Goal: Information Seeking & Learning: Learn about a topic

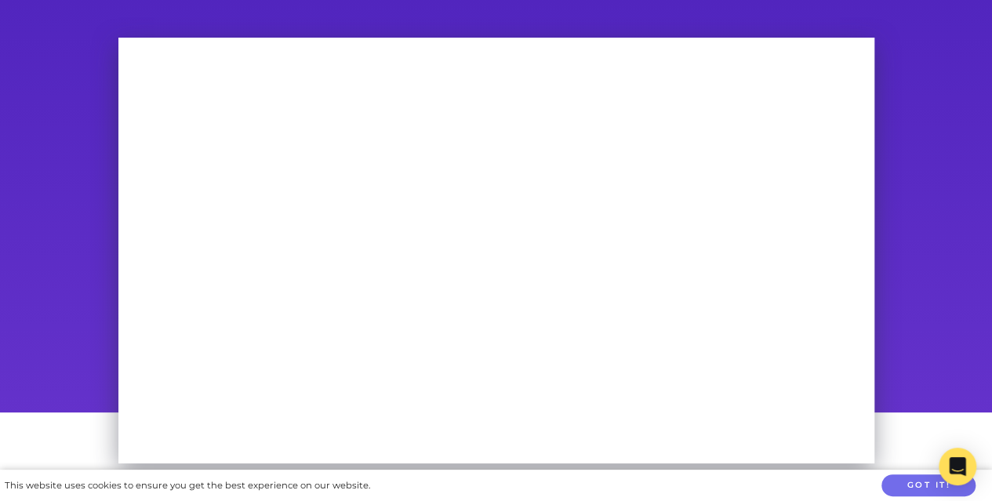
scroll to position [100, 0]
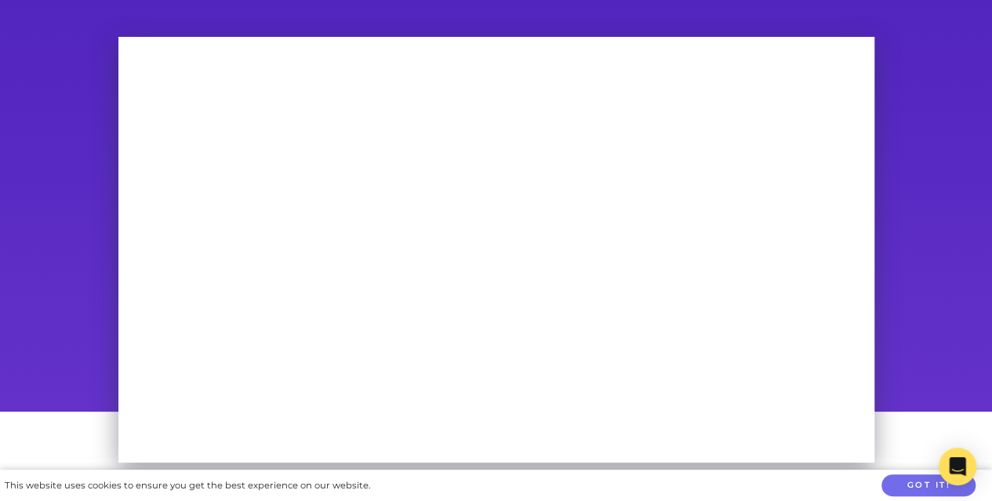
click at [67, 402] on div at bounding box center [496, 218] width 992 height 387
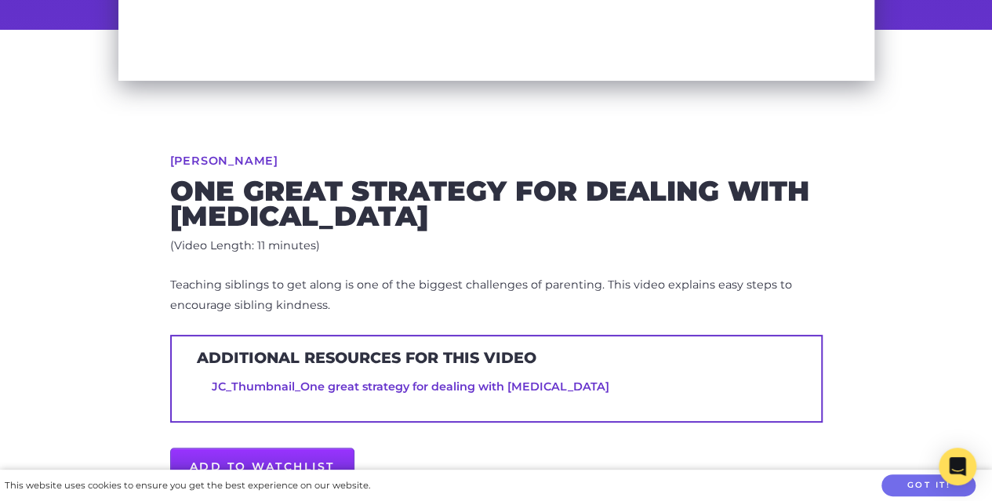
scroll to position [482, 0]
click at [525, 382] on link "JC_Thumbnail_One great strategy for dealing with sibling rivalry" at bounding box center [411, 387] width 398 height 14
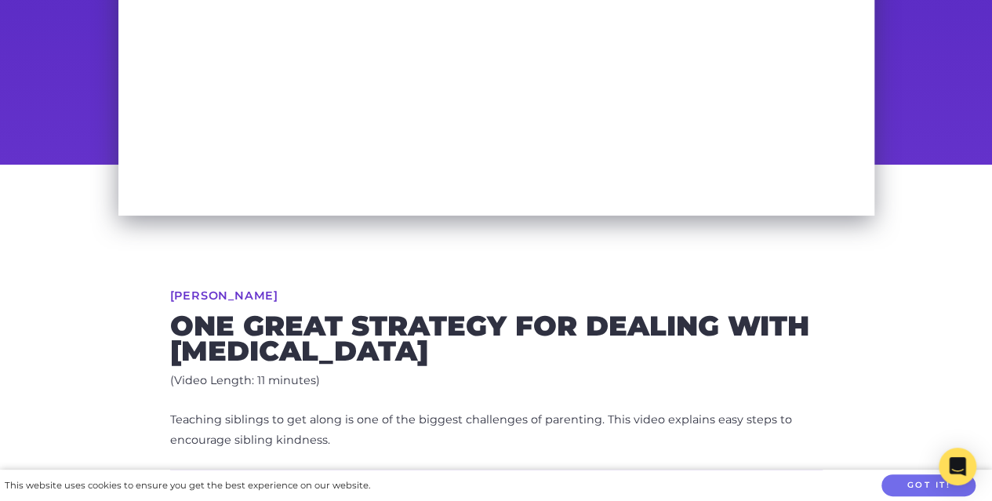
scroll to position [349, 0]
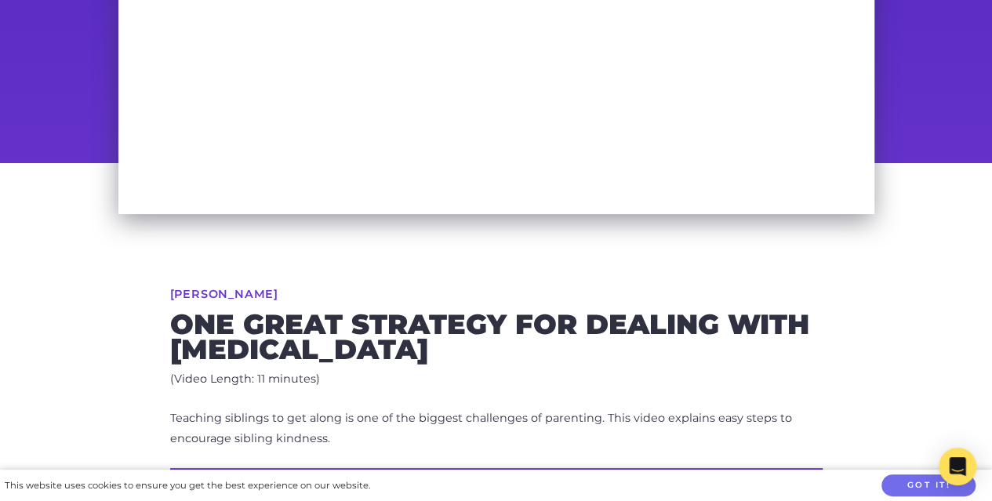
drag, startPoint x: 442, startPoint y: 347, endPoint x: 169, endPoint y: 299, distance: 277.2
click at [169, 299] on div "Dr Justin Coulson One great strategy for dealing with sibling rivalry (Video Le…" at bounding box center [496, 460] width 803 height 594
copy div "Dr Justin Coulson One great strategy for dealing with sibling rivalry"
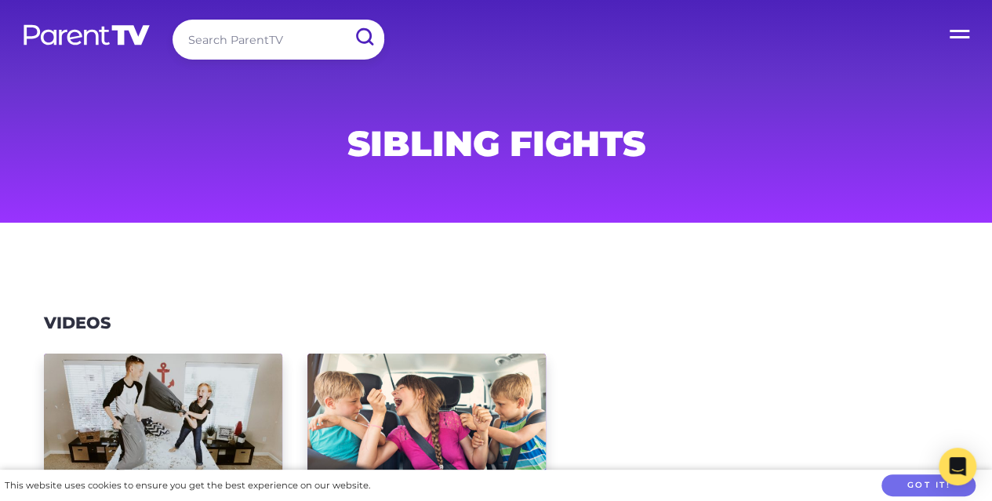
click at [69, 27] on img at bounding box center [86, 35] width 129 height 23
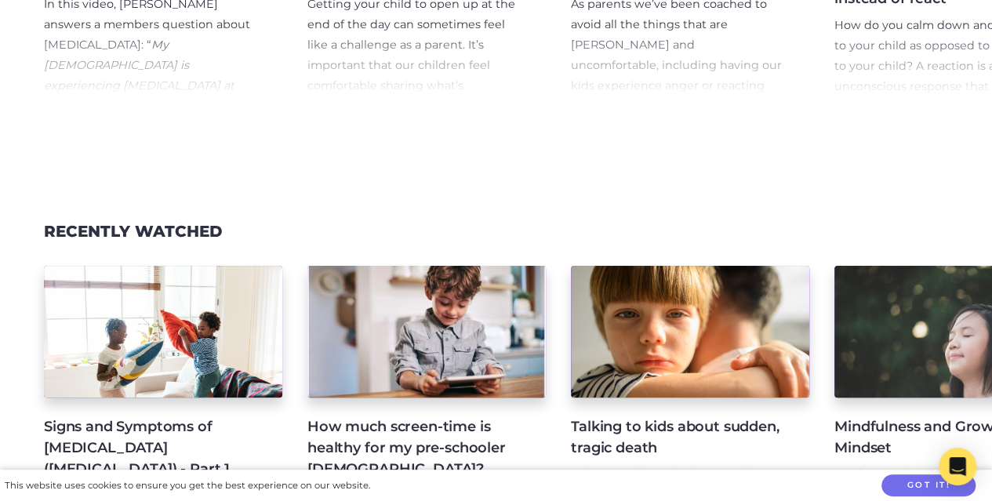
scroll to position [923, 0]
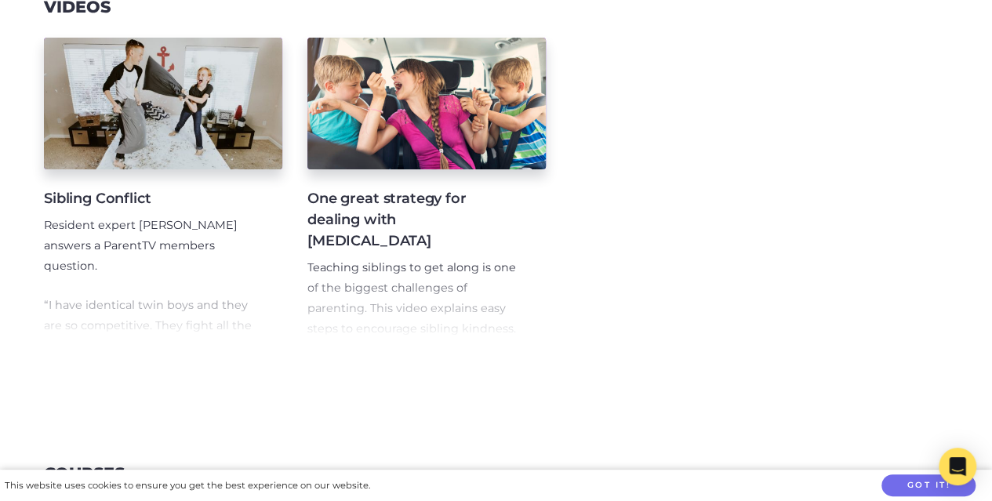
scroll to position [315, 0]
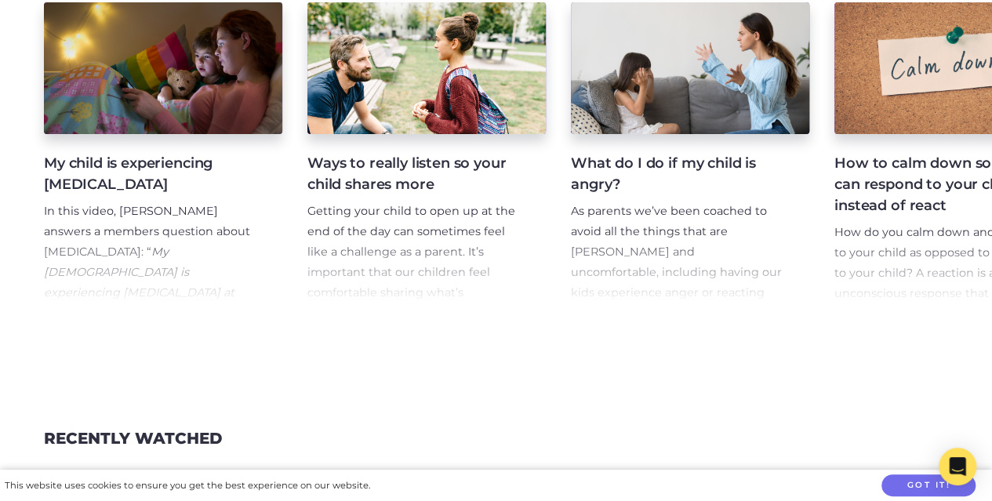
scroll to position [1560, 0]
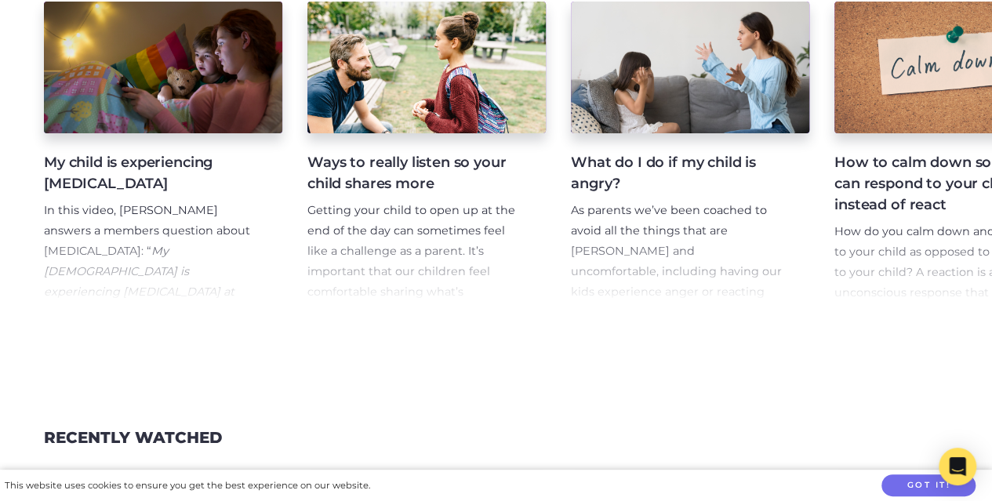
click at [387, 186] on h4 "Ways to really listen so your child shares more" at bounding box center [413, 173] width 213 height 42
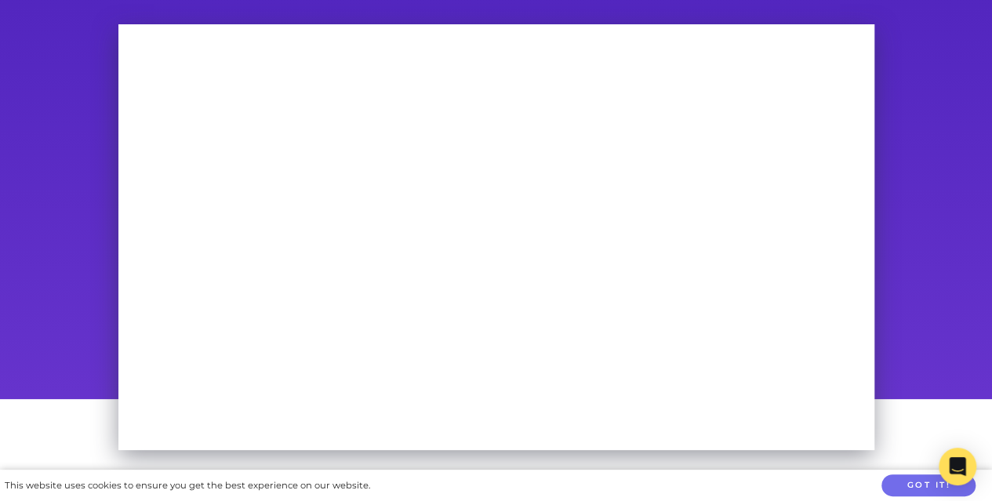
scroll to position [112, 0]
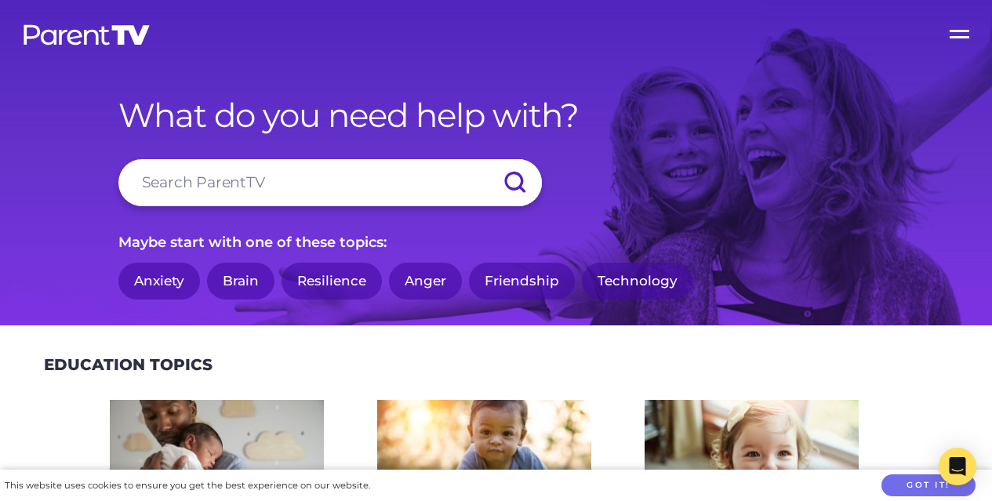
scroll to position [1560, 0]
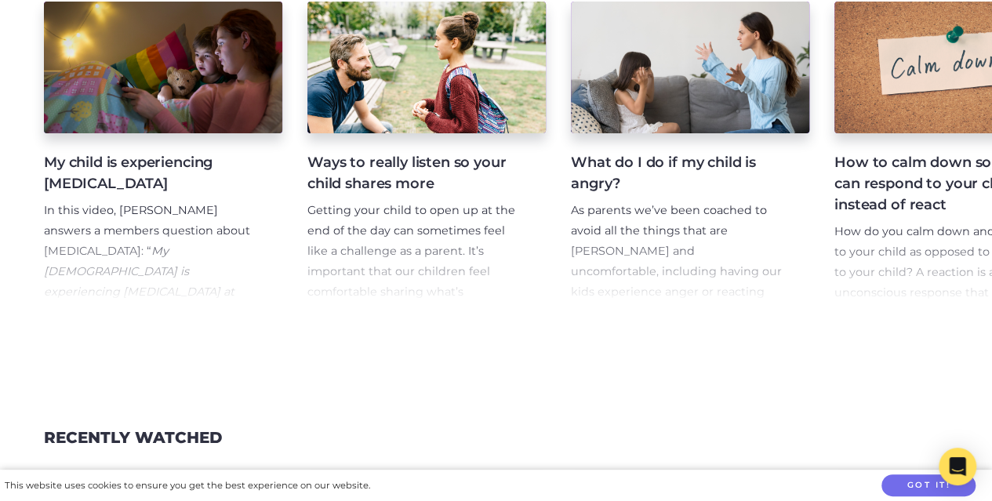
click at [337, 328] on div "My child is experiencing [MEDICAL_DATA] In this video, [PERSON_NAME] answers a …" at bounding box center [496, 155] width 992 height 345
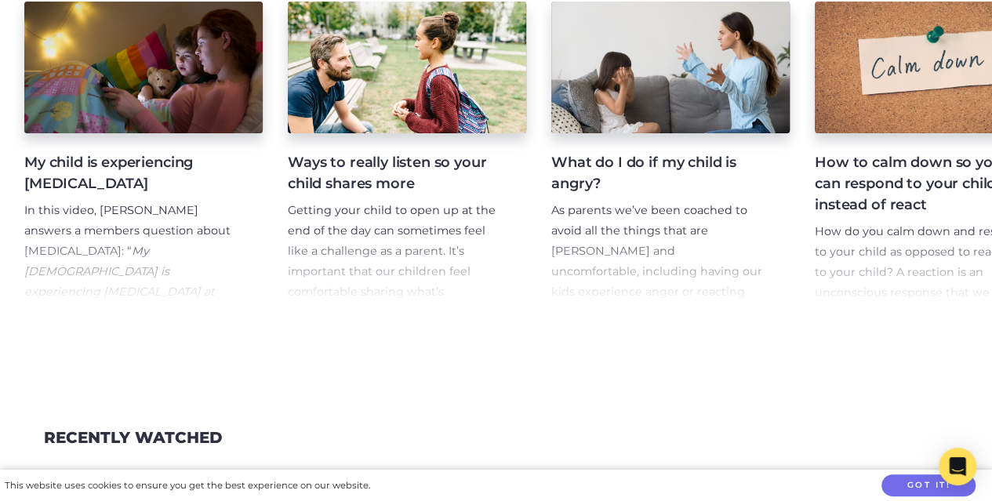
scroll to position [0, 0]
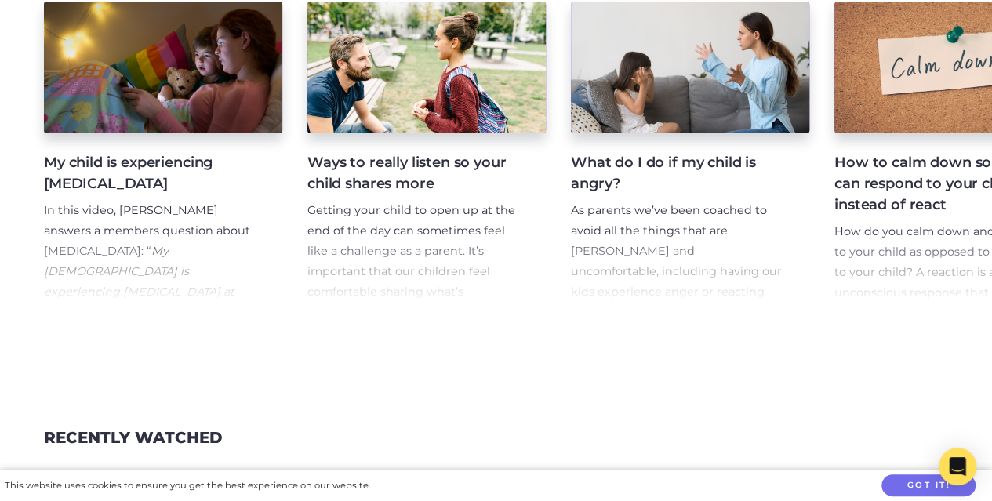
click at [418, 170] on h4 "Ways to really listen so your child shares more" at bounding box center [413, 173] width 213 height 42
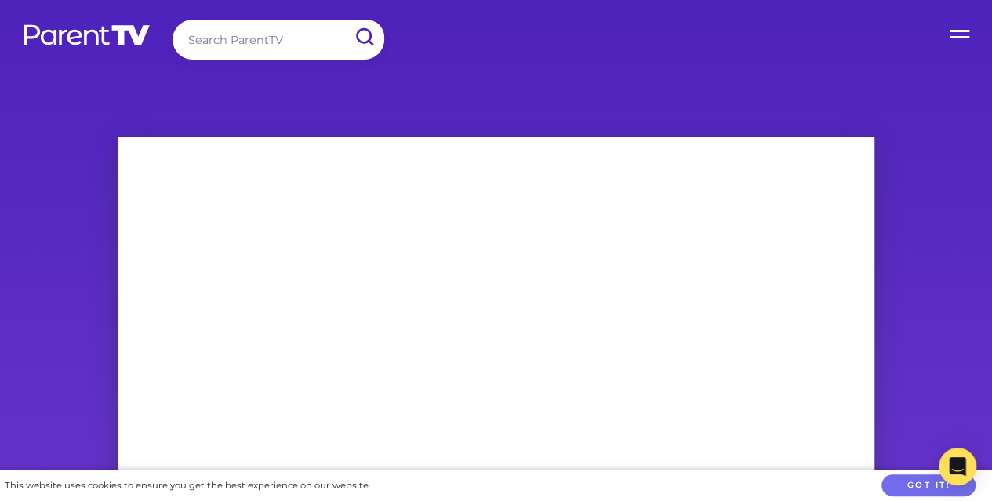
click at [960, 27] on label "Open Menu" at bounding box center [960, 31] width 63 height 63
click at [0, 0] on input "Open Menu" at bounding box center [0, 0] width 0 height 0
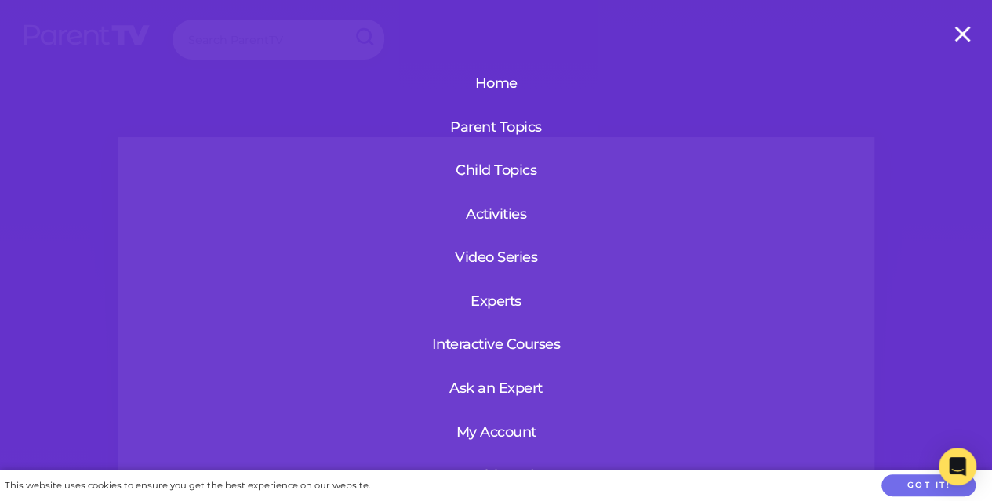
scroll to position [1, 0]
click at [500, 210] on link "Activities" at bounding box center [496, 213] width 144 height 41
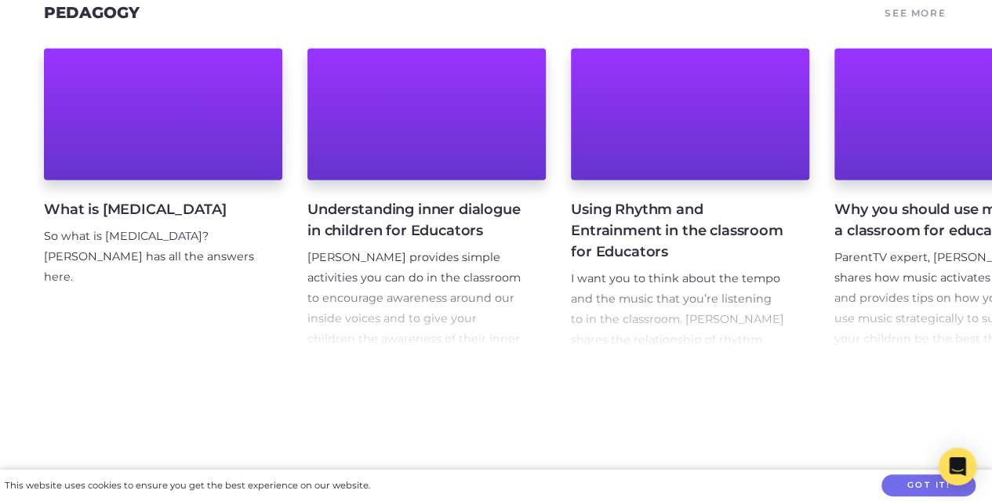
scroll to position [2213, 0]
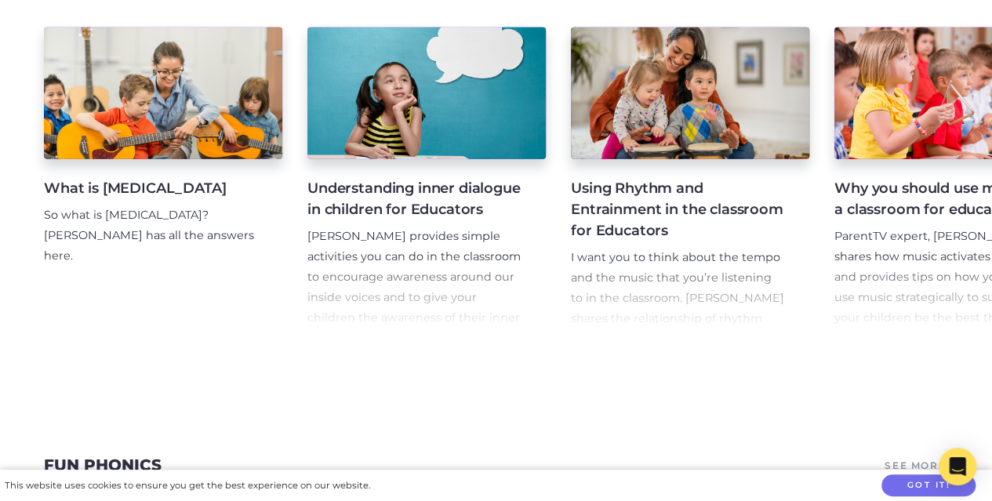
click at [678, 159] on div at bounding box center [690, 93] width 238 height 132
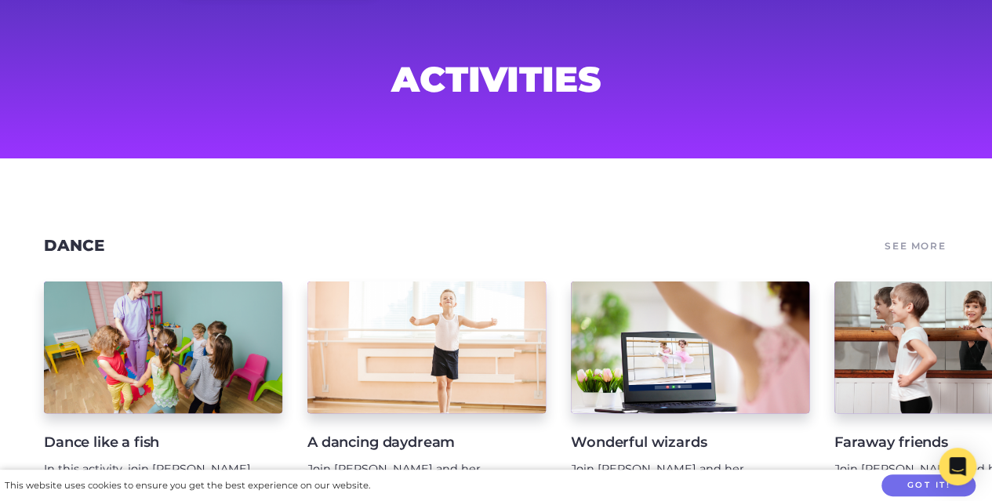
scroll to position [0, 0]
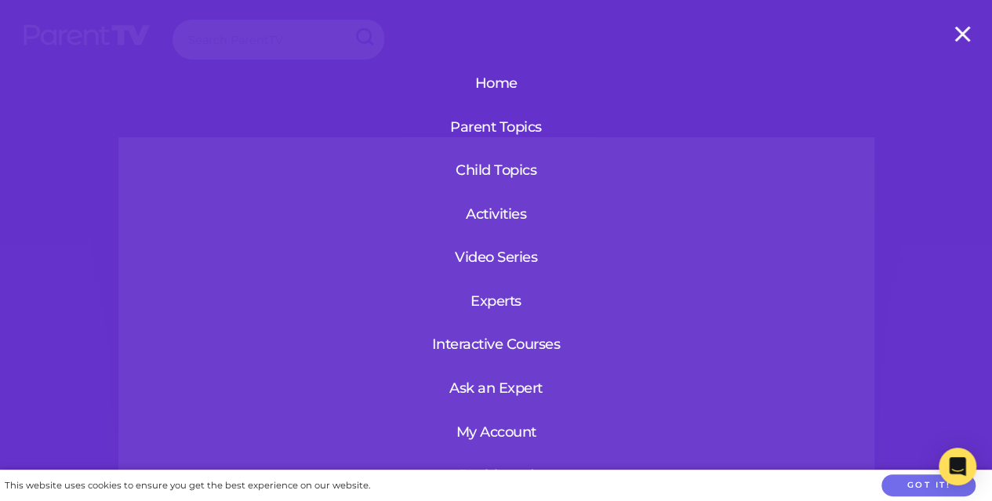
click at [527, 347] on link "Interactive Courses" at bounding box center [496, 344] width 144 height 41
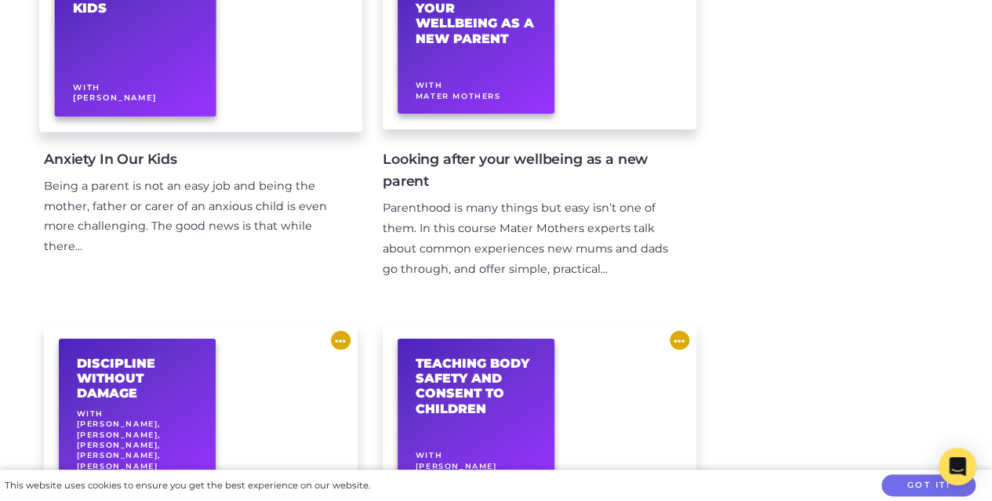
scroll to position [361, 0]
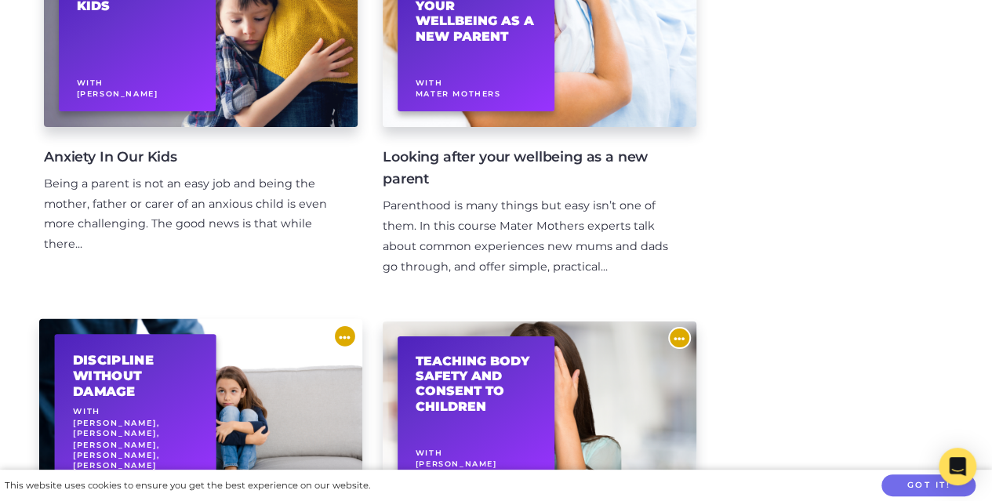
click at [206, 410] on div "Discipline Without Damage With [PERSON_NAME], [PERSON_NAME], [PERSON_NAME], [PE…" at bounding box center [136, 409] width 162 height 150
